Goal: Transaction & Acquisition: Download file/media

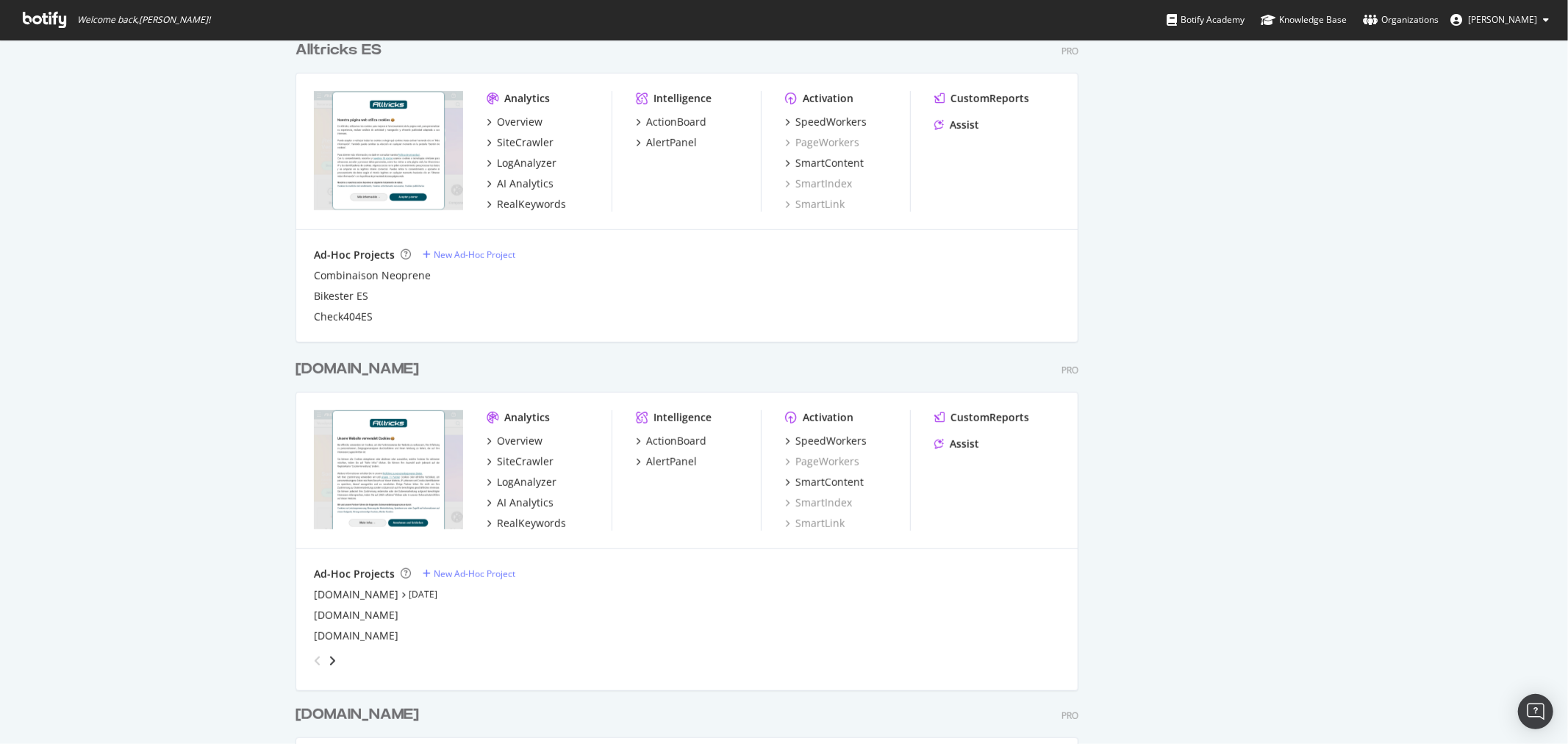
scroll to position [571, 0]
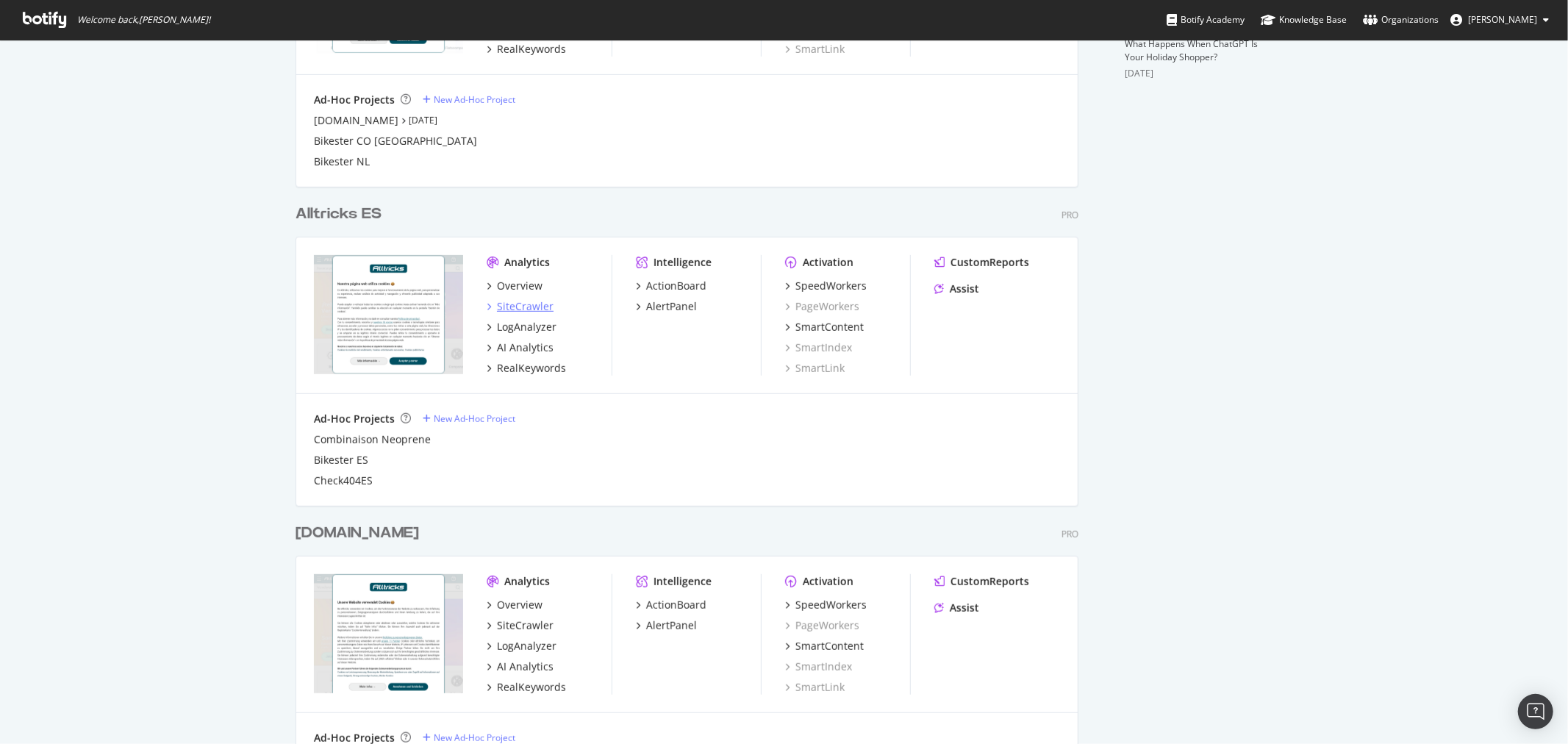
click at [516, 303] on div "SiteCrawler" at bounding box center [525, 306] width 57 height 15
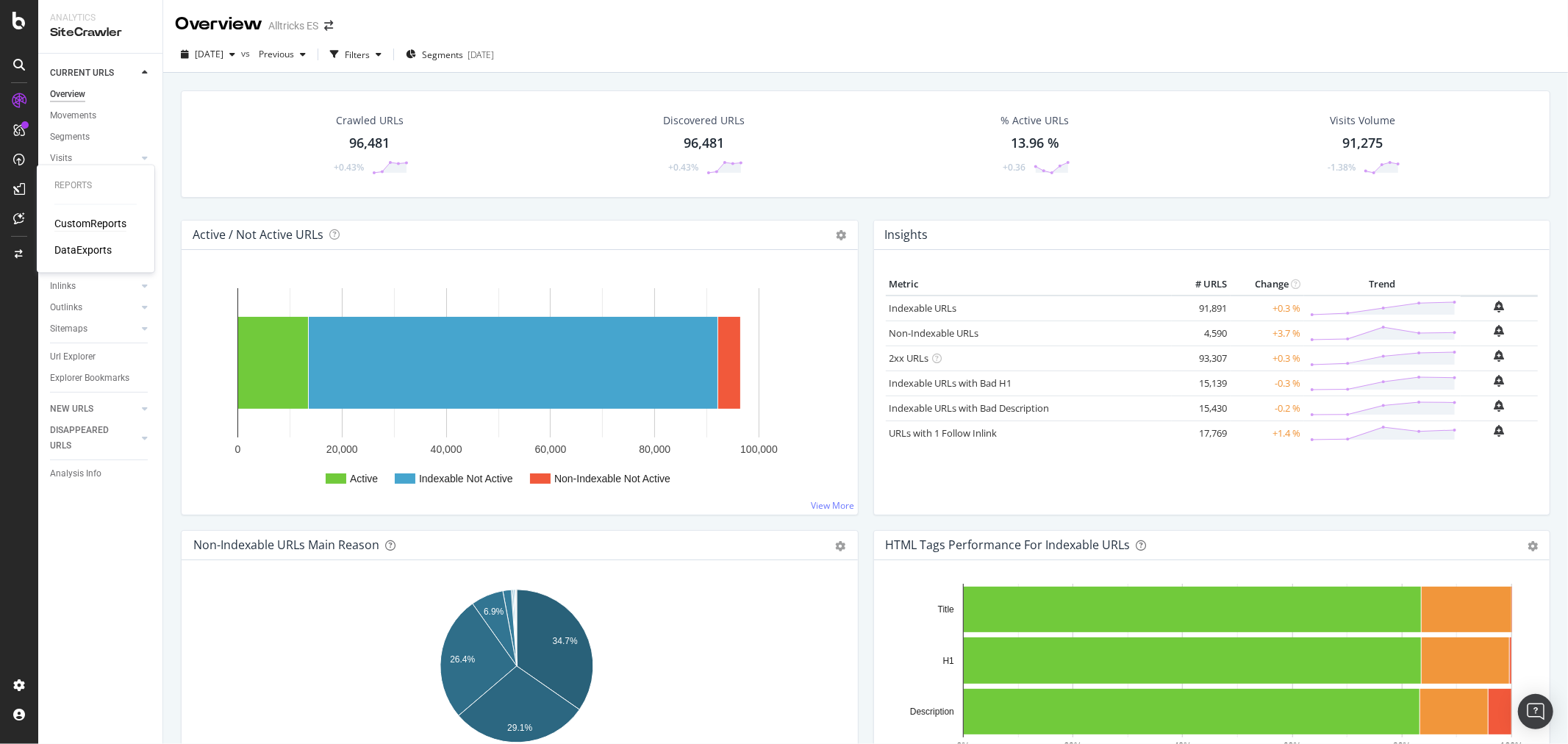
click at [85, 224] on div "CustomReports" at bounding box center [90, 225] width 72 height 15
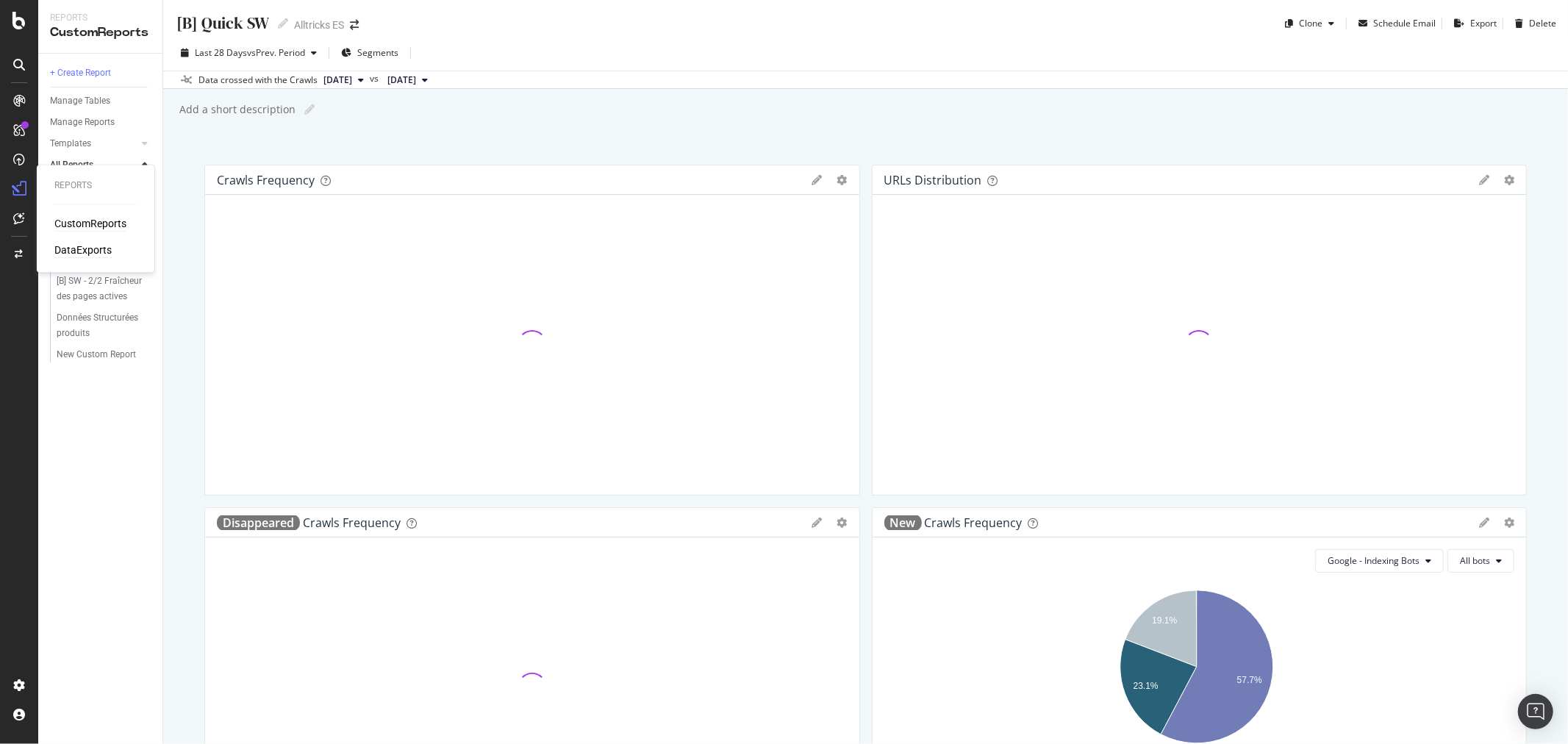
click at [91, 252] on div "DataExports" at bounding box center [83, 251] width 57 height 15
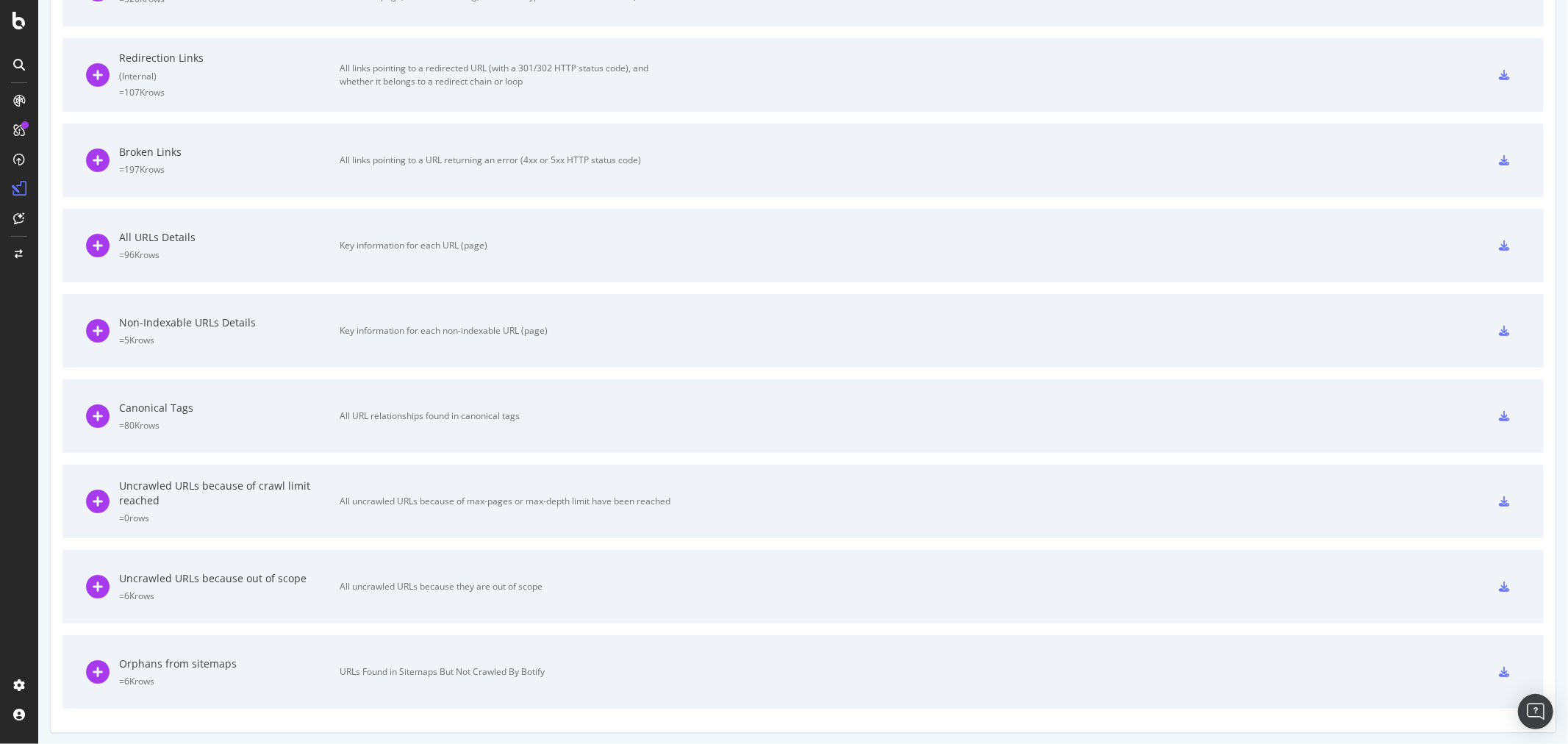
scroll to position [566, 0]
click at [1499, 580] on icon at bounding box center [1504, 585] width 11 height 11
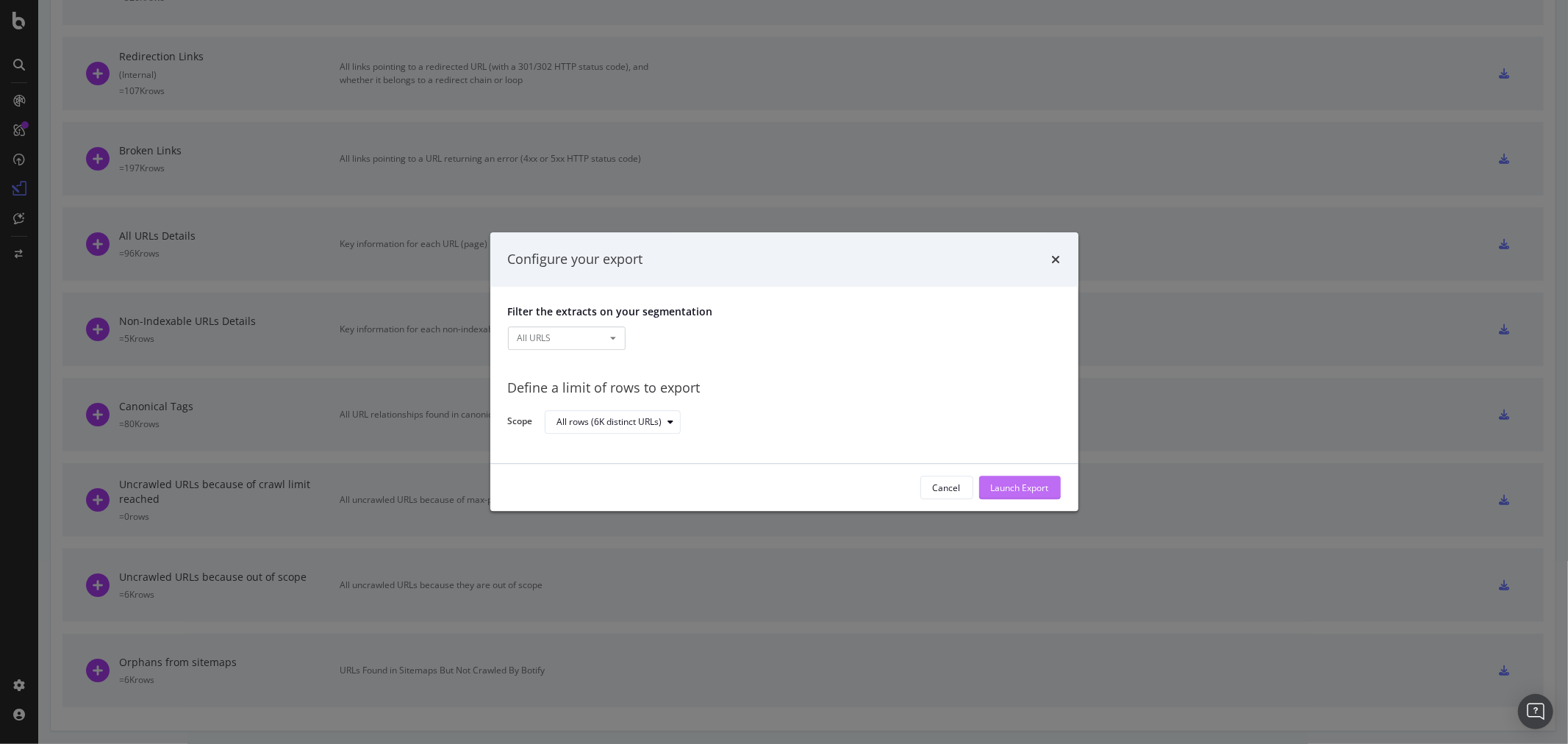
click at [1022, 483] on div "Launch Export" at bounding box center [1020, 488] width 58 height 12
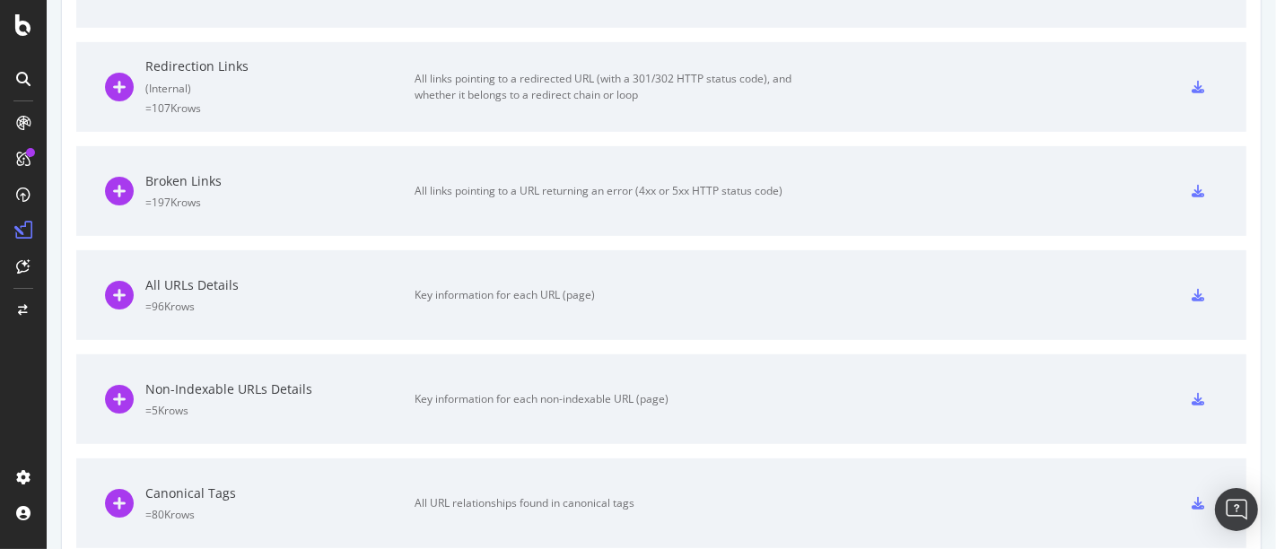
scroll to position [726, 0]
